Goal: Task Accomplishment & Management: Manage account settings

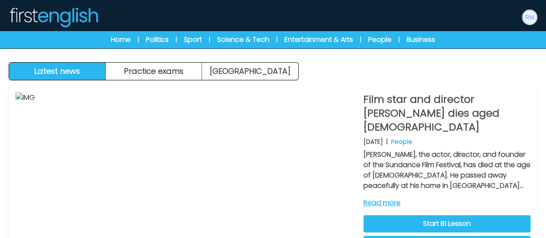
click at [525, 20] on img at bounding box center [530, 17] width 14 height 14
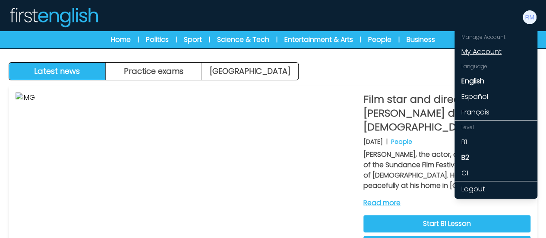
click at [473, 51] on link "My Account" at bounding box center [496, 52] width 83 height 16
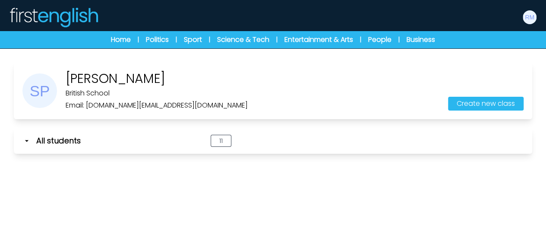
scroll to position [48, 0]
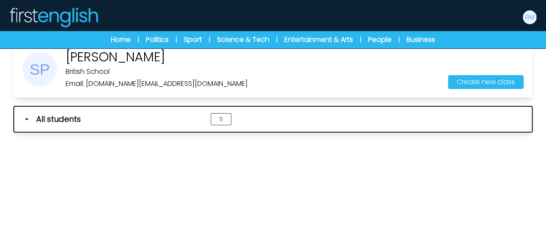
click at [57, 120] on span "All students" at bounding box center [58, 119] width 44 height 12
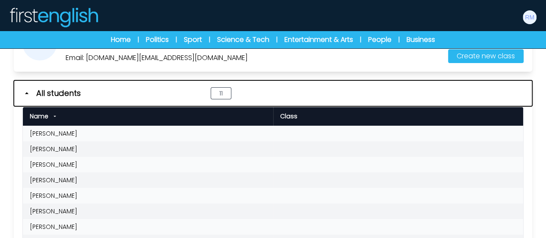
scroll to position [67, 0]
